Goal: Check status: Check status

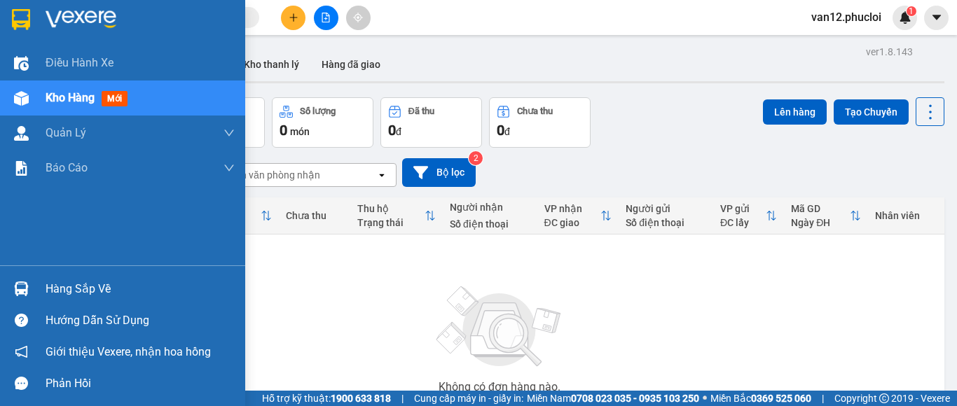
click at [24, 289] on img at bounding box center [21, 289] width 15 height 15
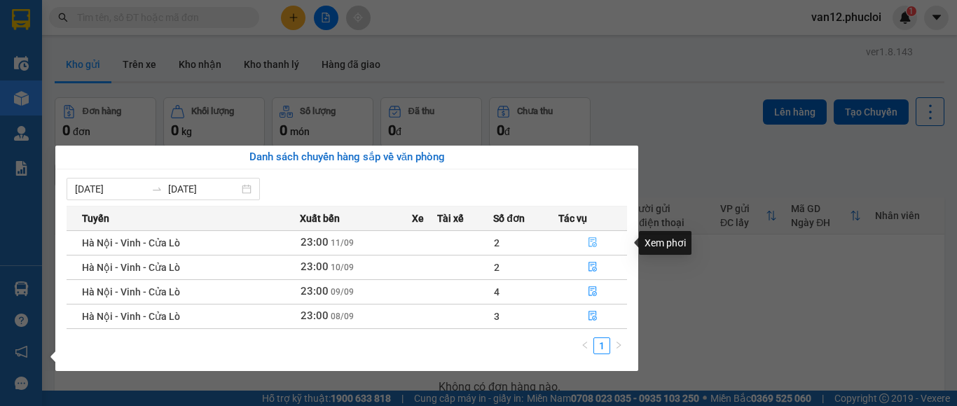
click at [593, 240] on icon "file-done" at bounding box center [593, 242] width 10 height 10
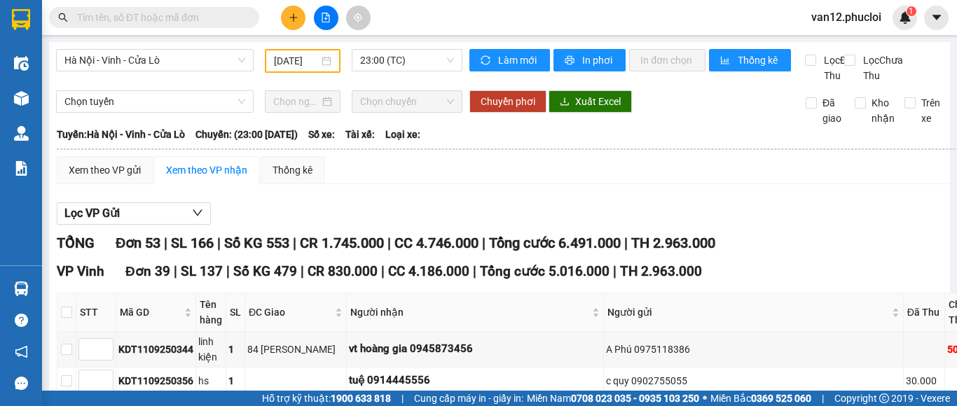
type input "[DATE]"
click at [911, 226] on div "Lọc VP Gửi" at bounding box center [590, 213] width 1066 height 23
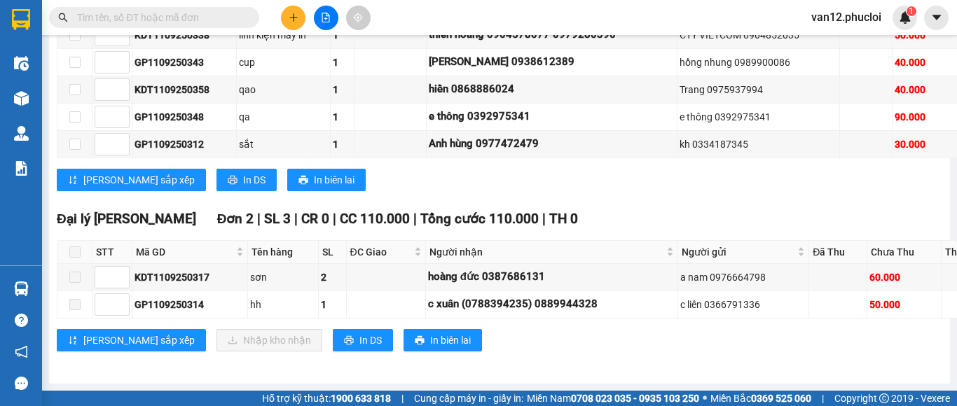
scroll to position [3076, 0]
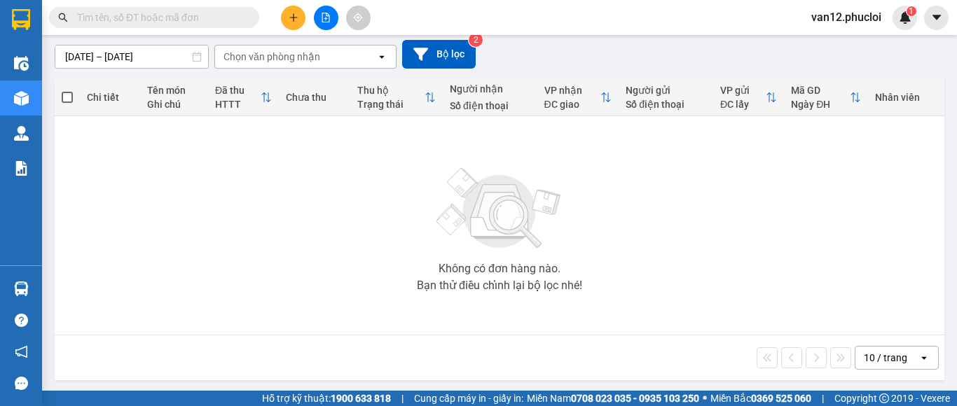
scroll to position [120, 0]
